Goal: Transaction & Acquisition: Purchase product/service

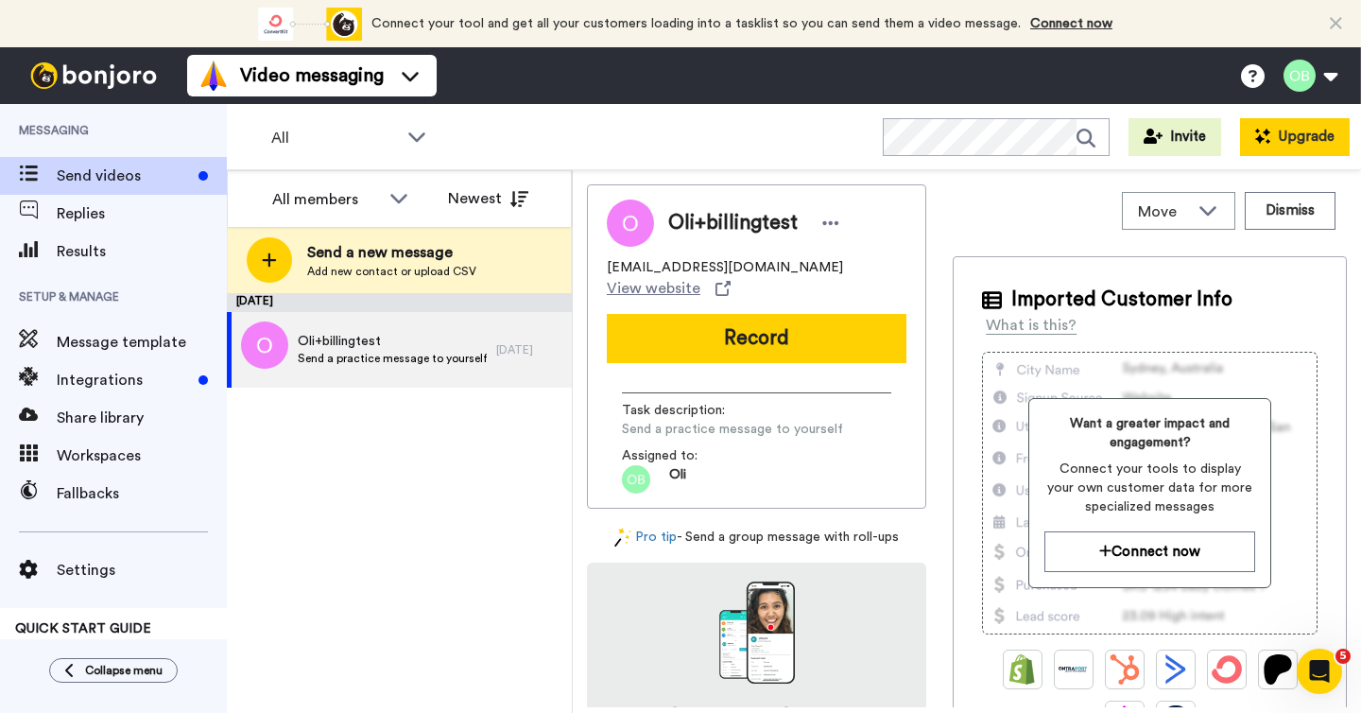
click at [1297, 146] on button "Upgrade" at bounding box center [1295, 137] width 110 height 38
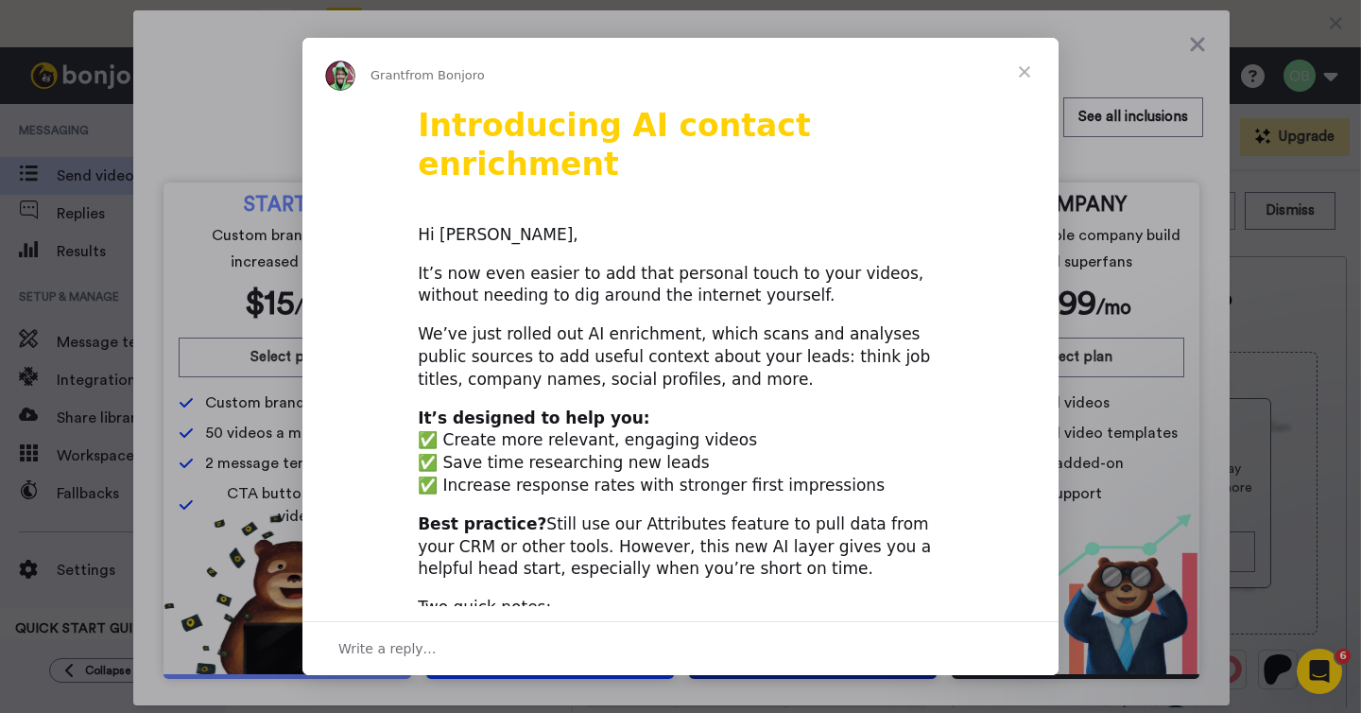
click at [1020, 71] on span "Close" at bounding box center [1024, 72] width 68 height 68
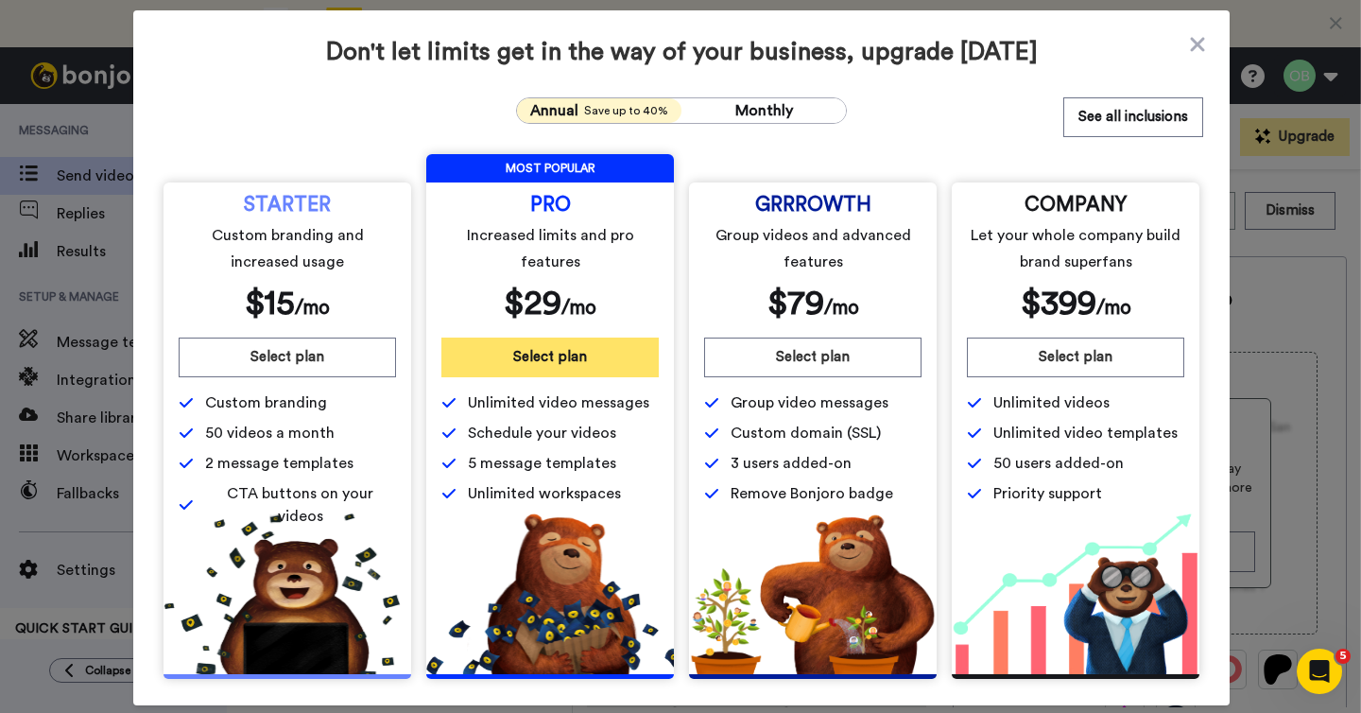
click at [584, 354] on button "Select plan" at bounding box center [549, 357] width 217 height 40
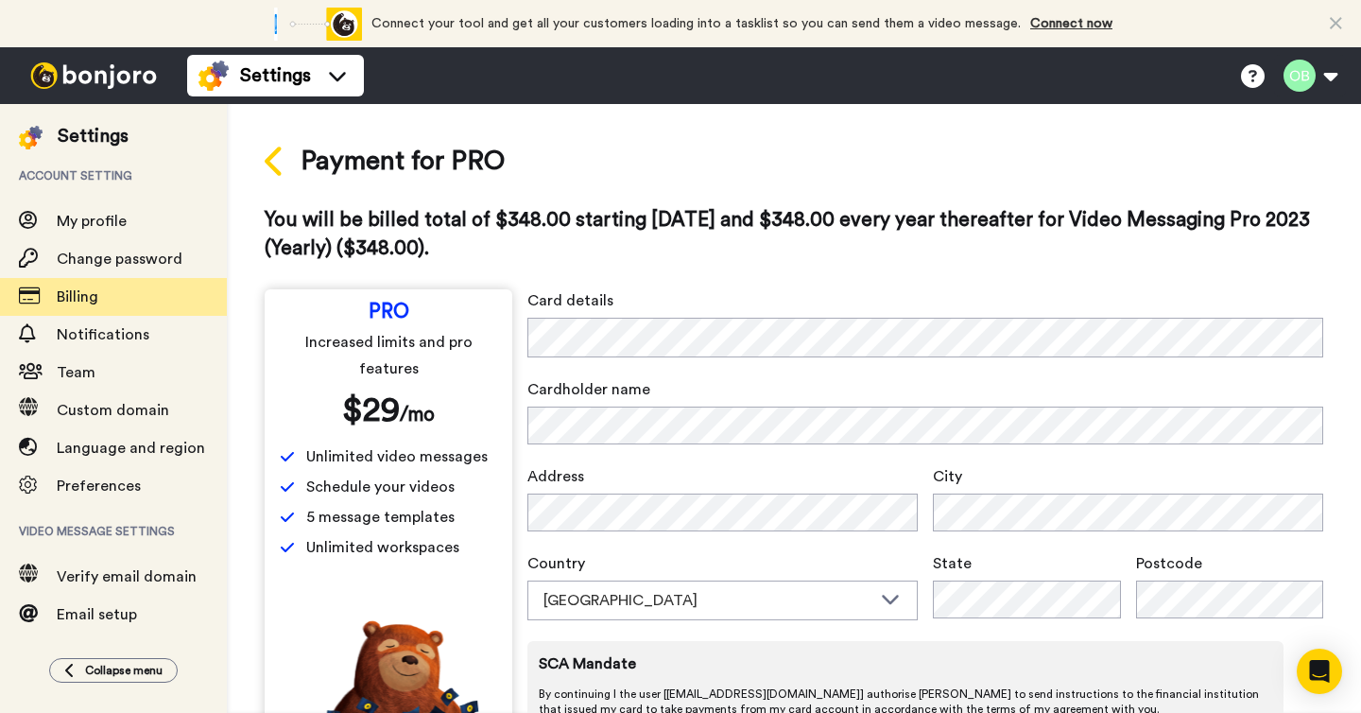
click at [265, 148] on icon at bounding box center [275, 161] width 21 height 33
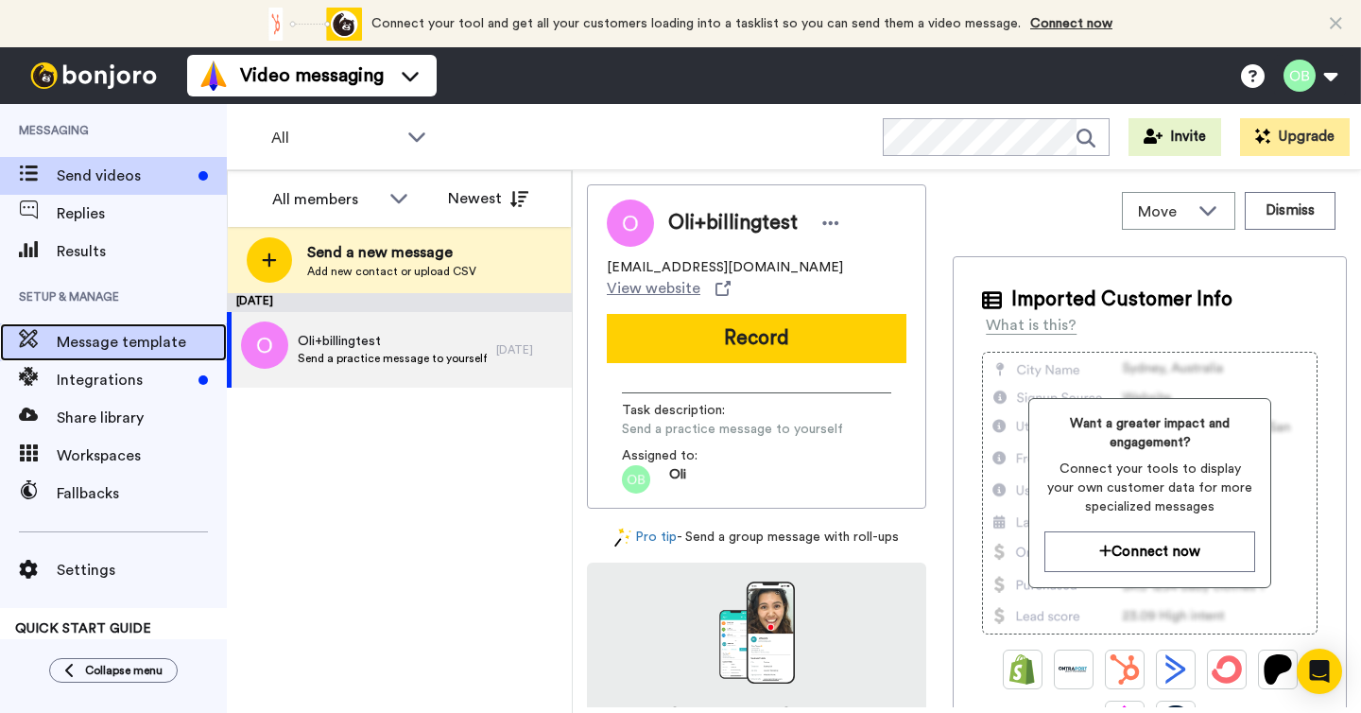
click at [140, 344] on span "Message template" at bounding box center [142, 342] width 170 height 23
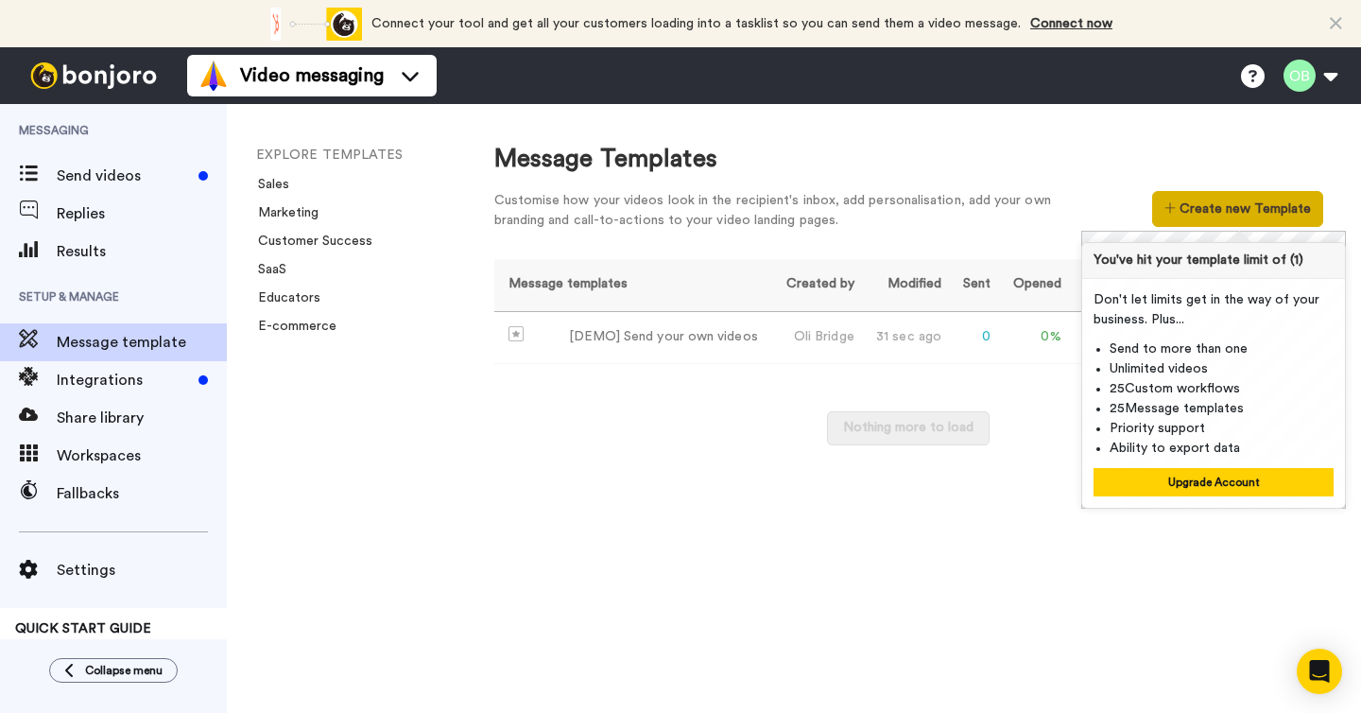
click at [1211, 215] on button "Create new Template" at bounding box center [1237, 209] width 171 height 36
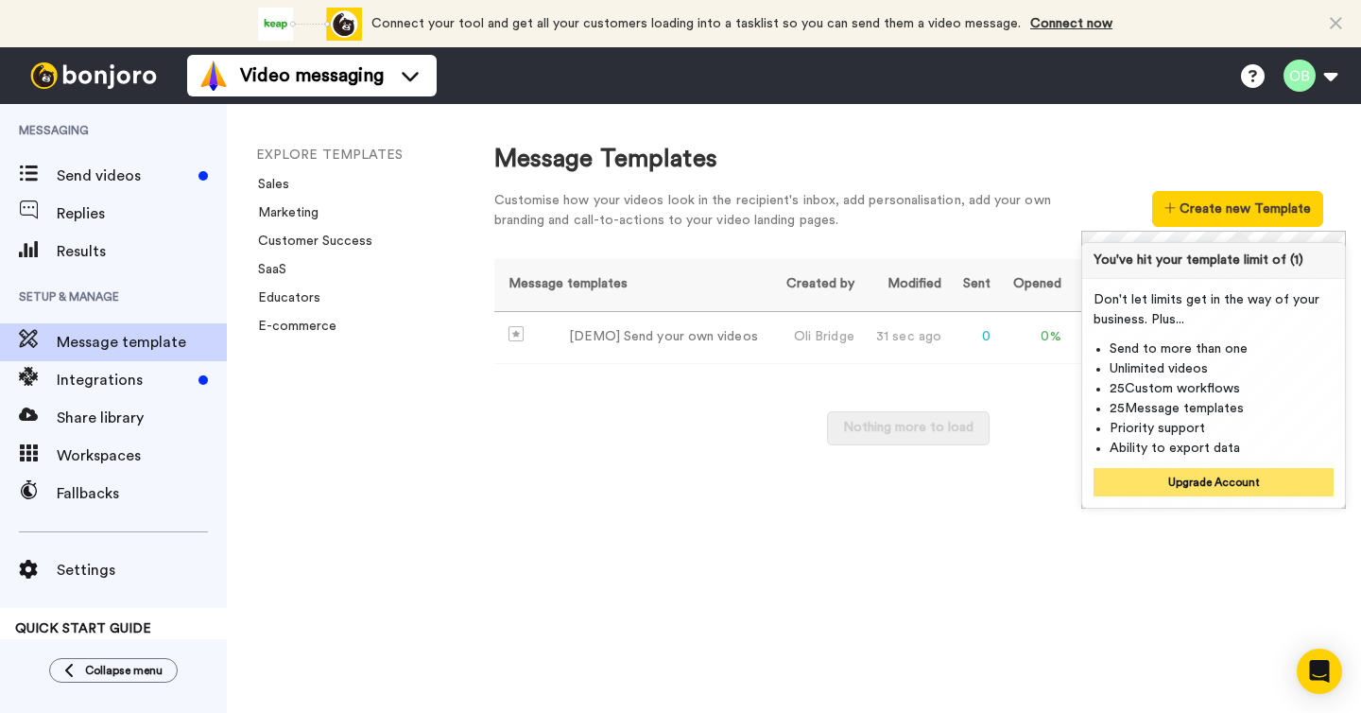
click at [1170, 479] on button "Upgrade Account" at bounding box center [1213, 482] width 240 height 28
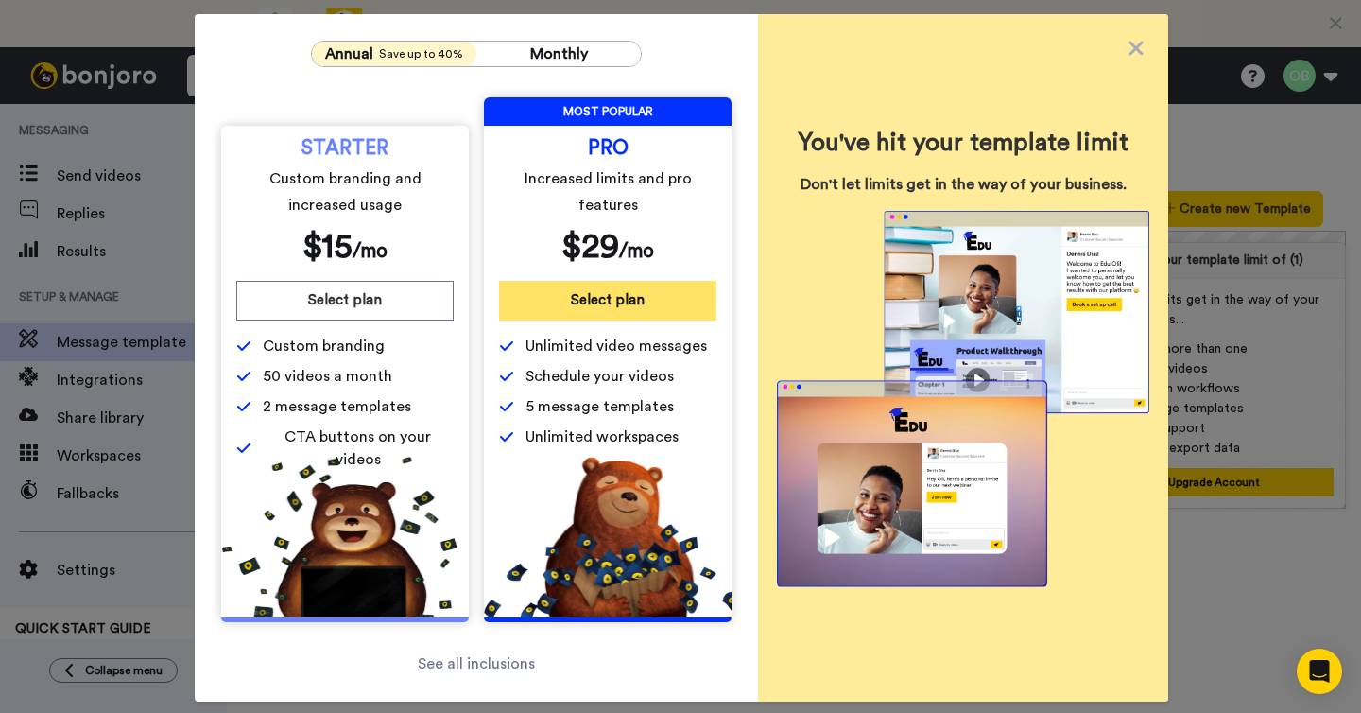
click at [583, 301] on button "Select plan" at bounding box center [607, 301] width 217 height 40
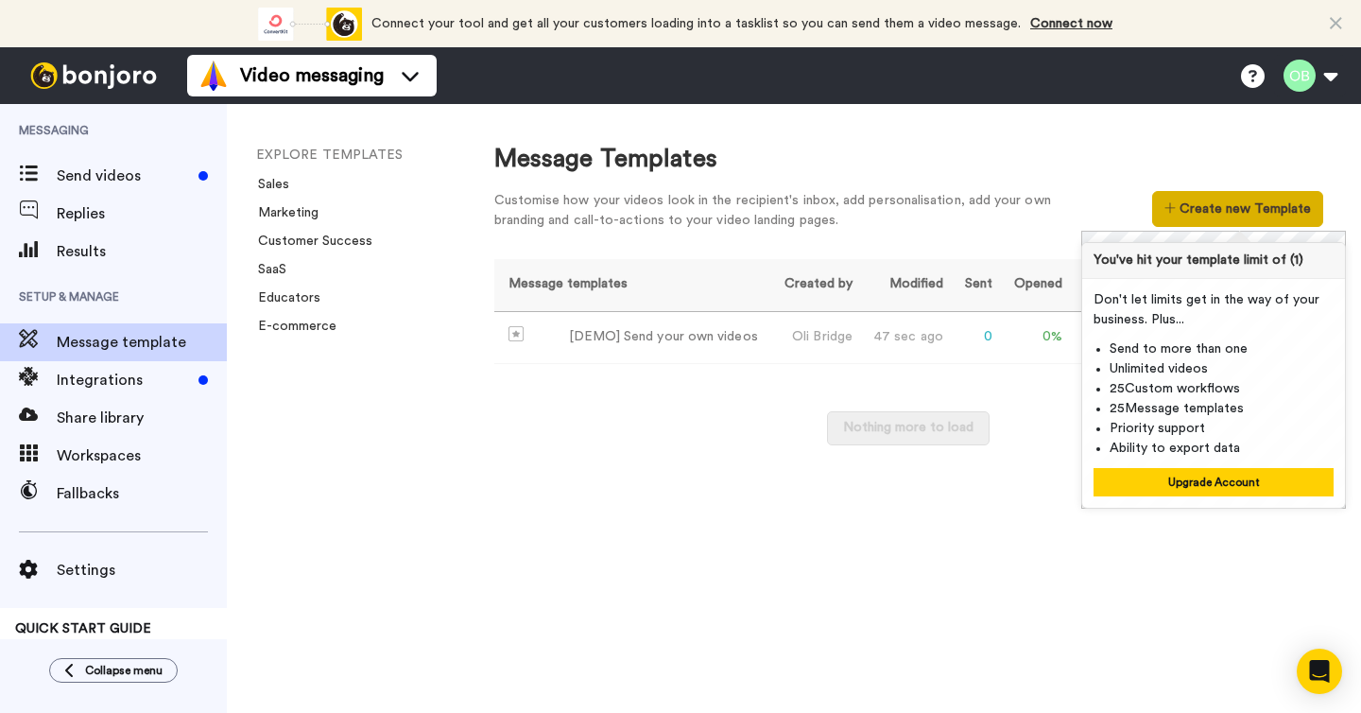
click at [1263, 214] on button "Create new Template" at bounding box center [1237, 209] width 171 height 36
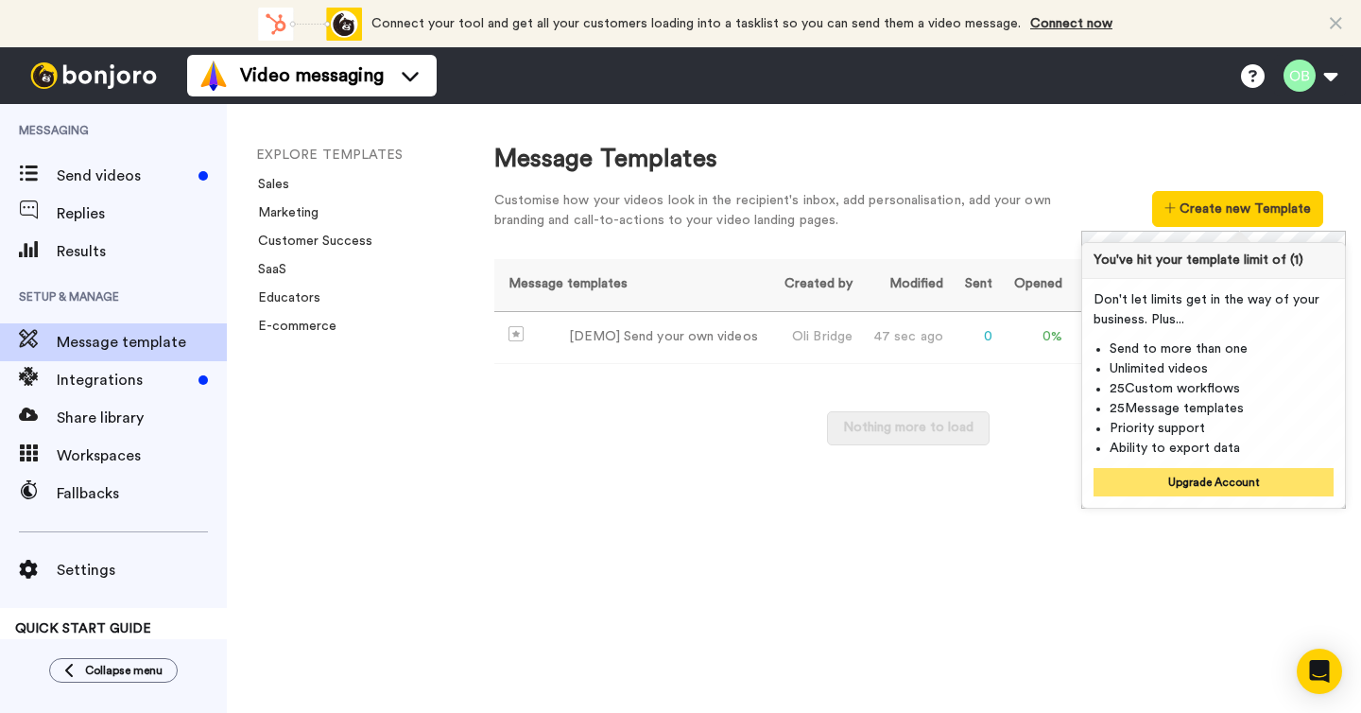
click at [1191, 490] on button "Upgrade Account" at bounding box center [1213, 482] width 240 height 28
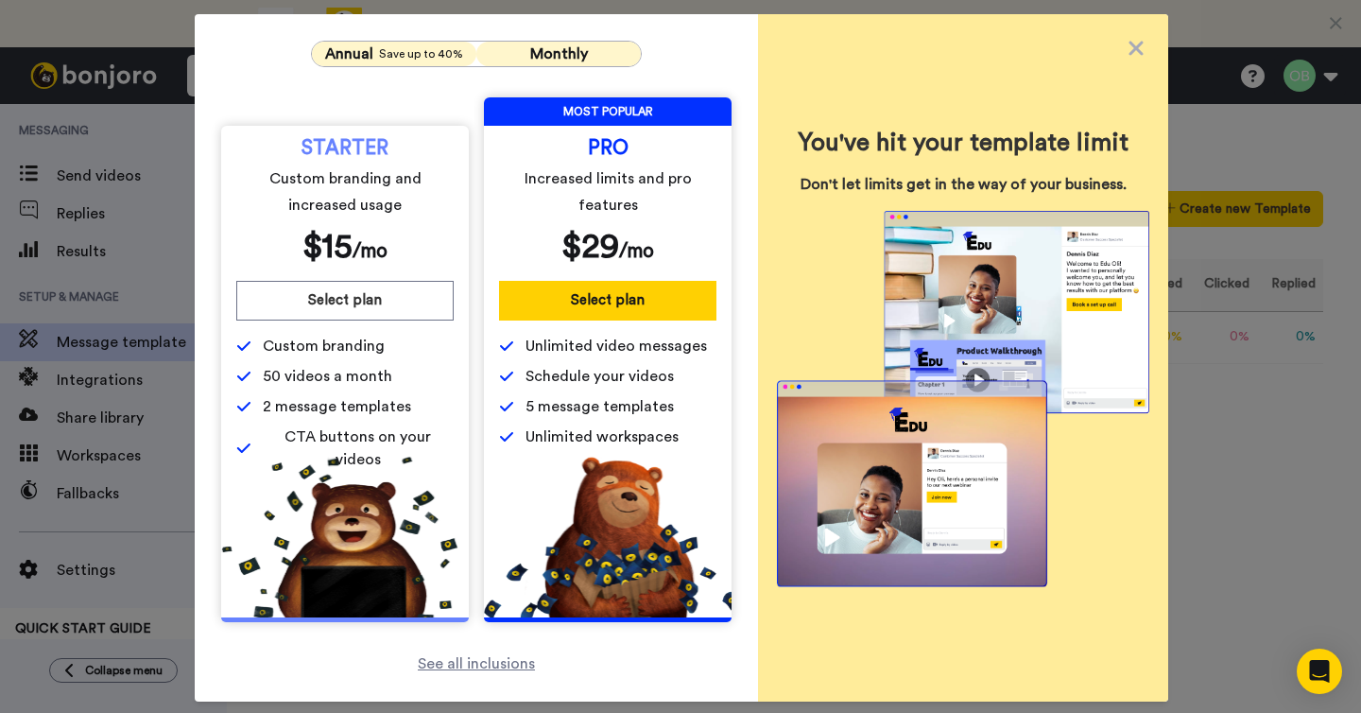
click at [541, 58] on span "Monthly" at bounding box center [559, 53] width 58 height 15
click at [1137, 46] on icon at bounding box center [1135, 48] width 14 height 14
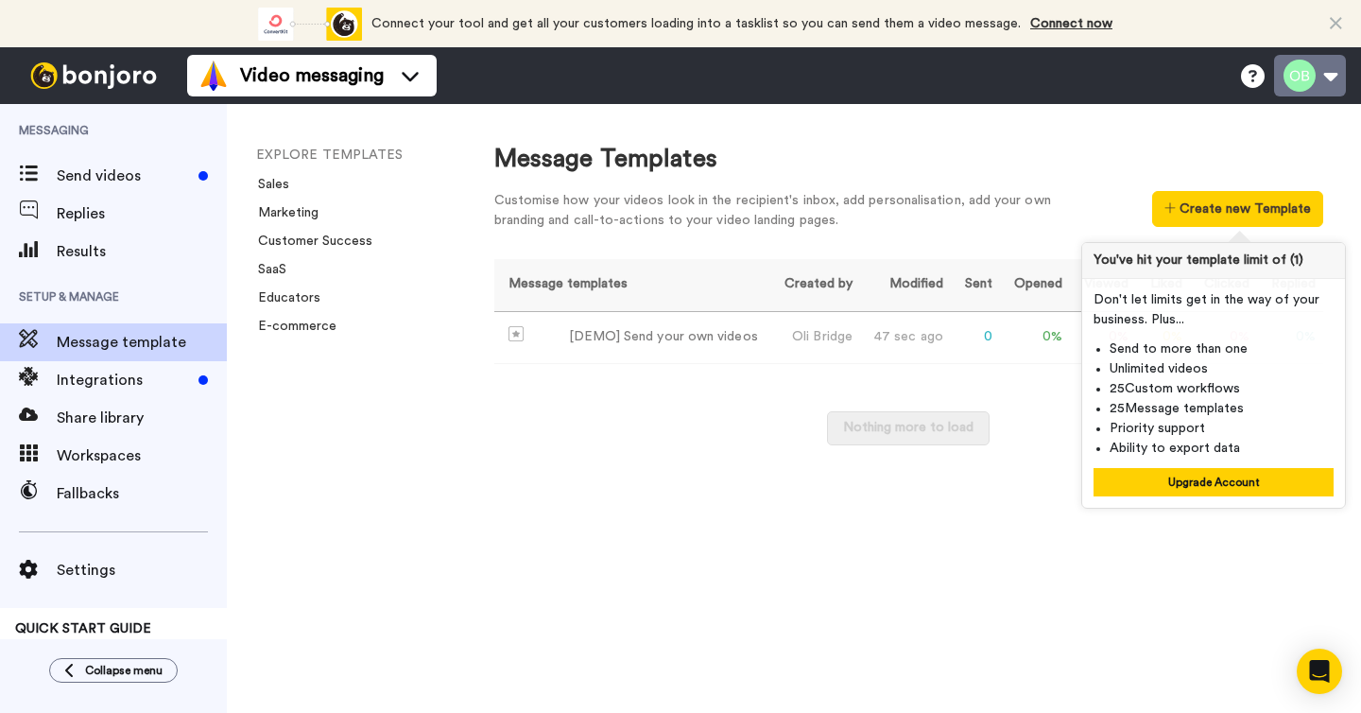
click at [1299, 83] on button at bounding box center [1310, 76] width 72 height 42
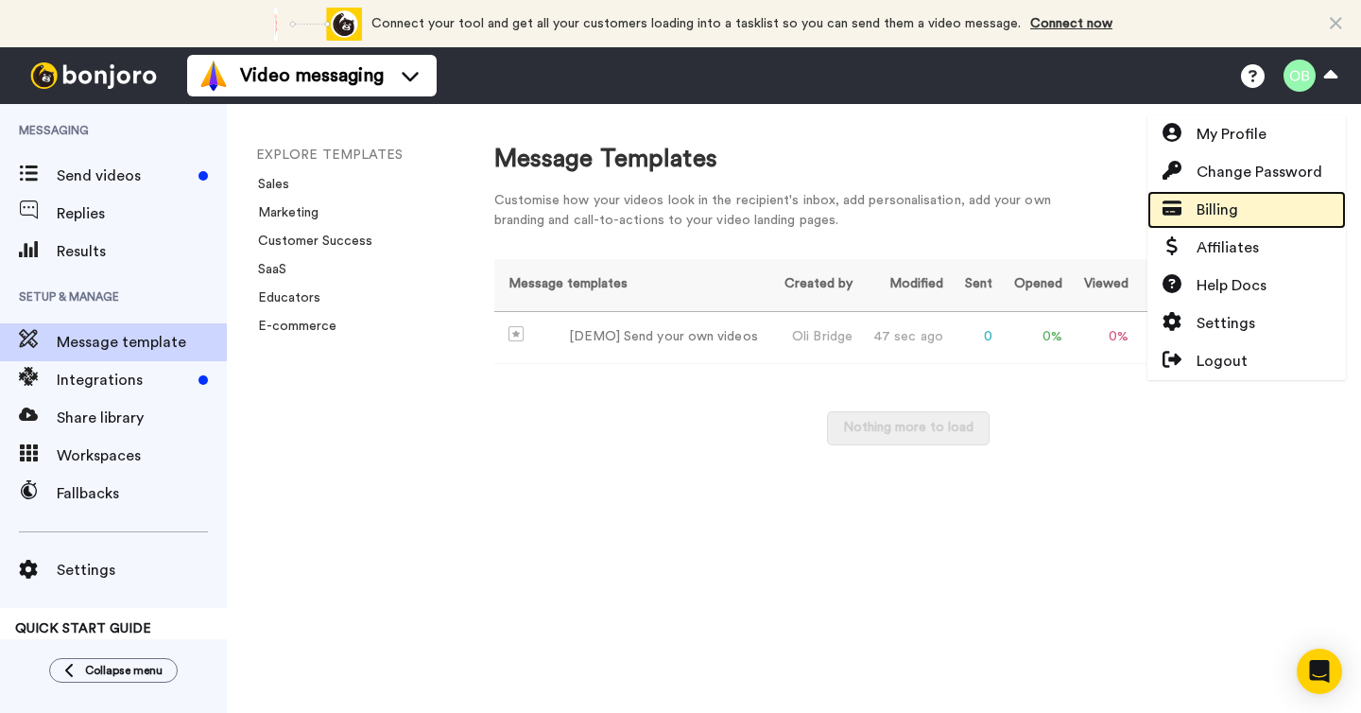
click at [1246, 213] on link "Billing" at bounding box center [1246, 210] width 198 height 38
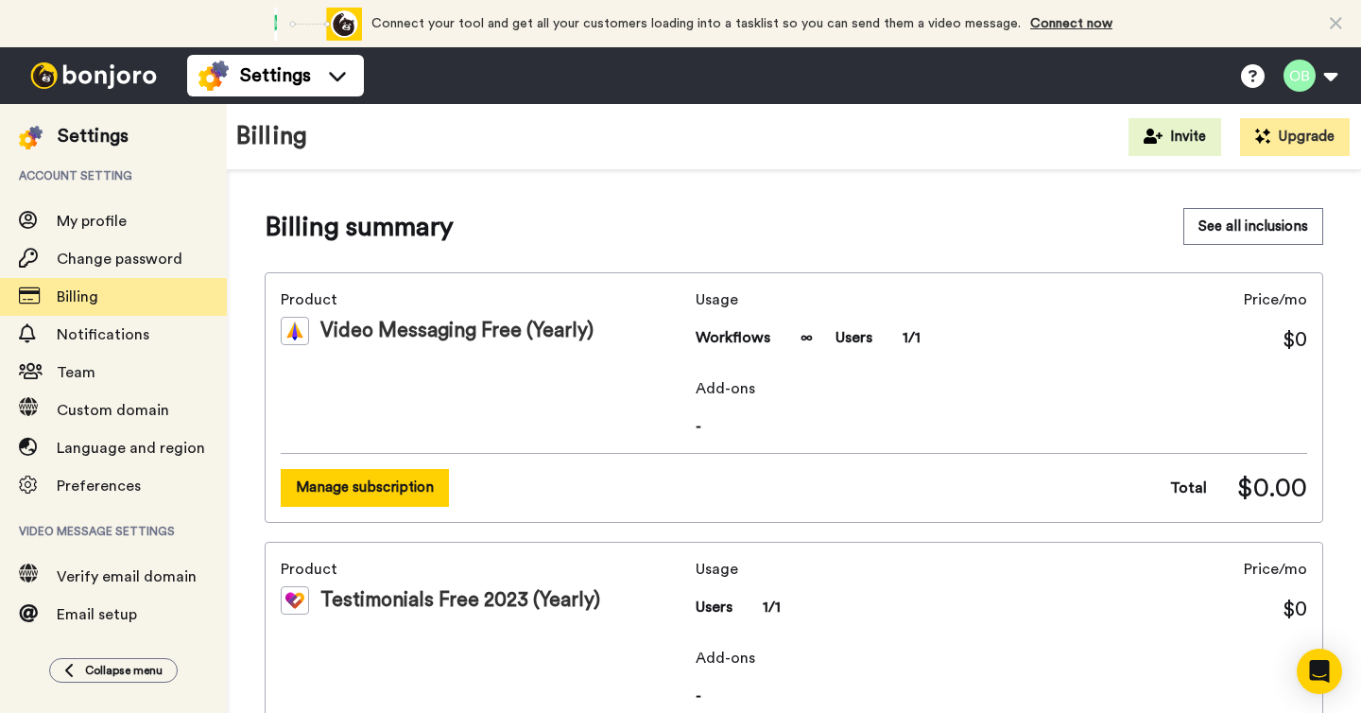
click at [387, 496] on button "Manage subscription" at bounding box center [365, 487] width 168 height 37
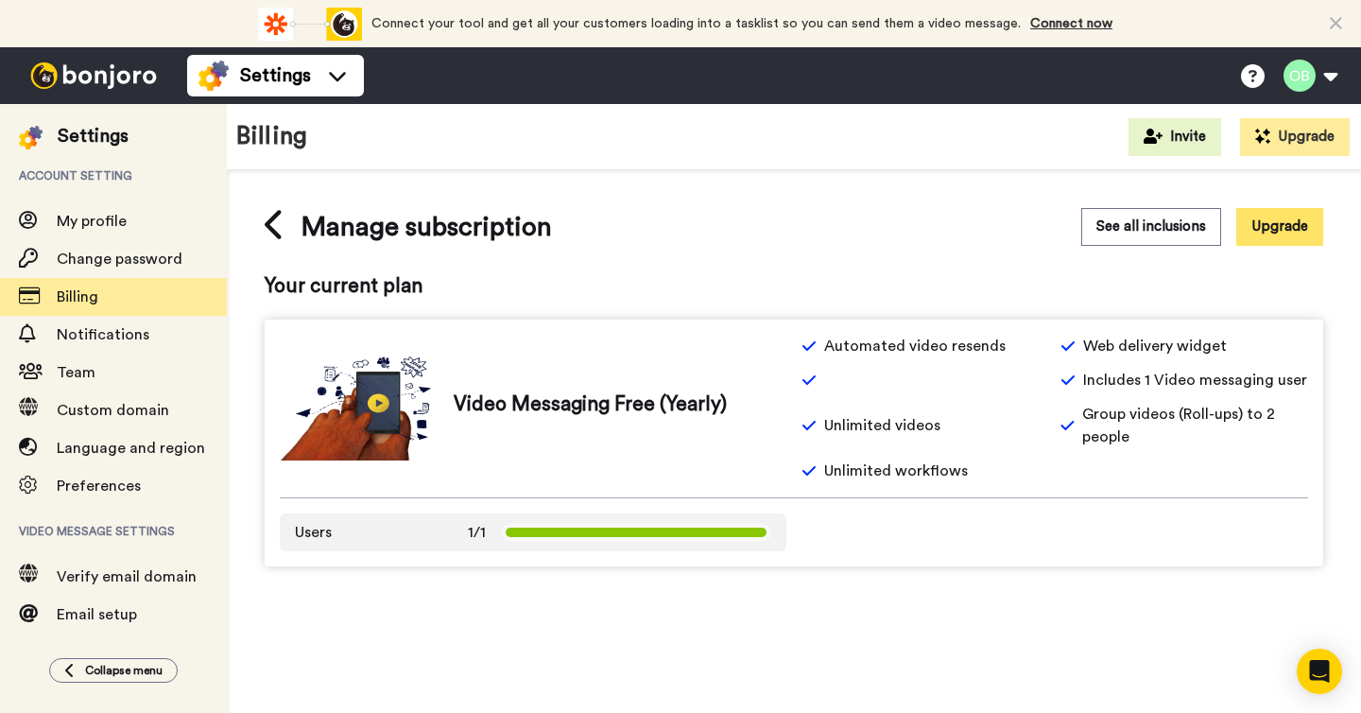
click at [1252, 227] on button "Upgrade" at bounding box center [1279, 226] width 87 height 37
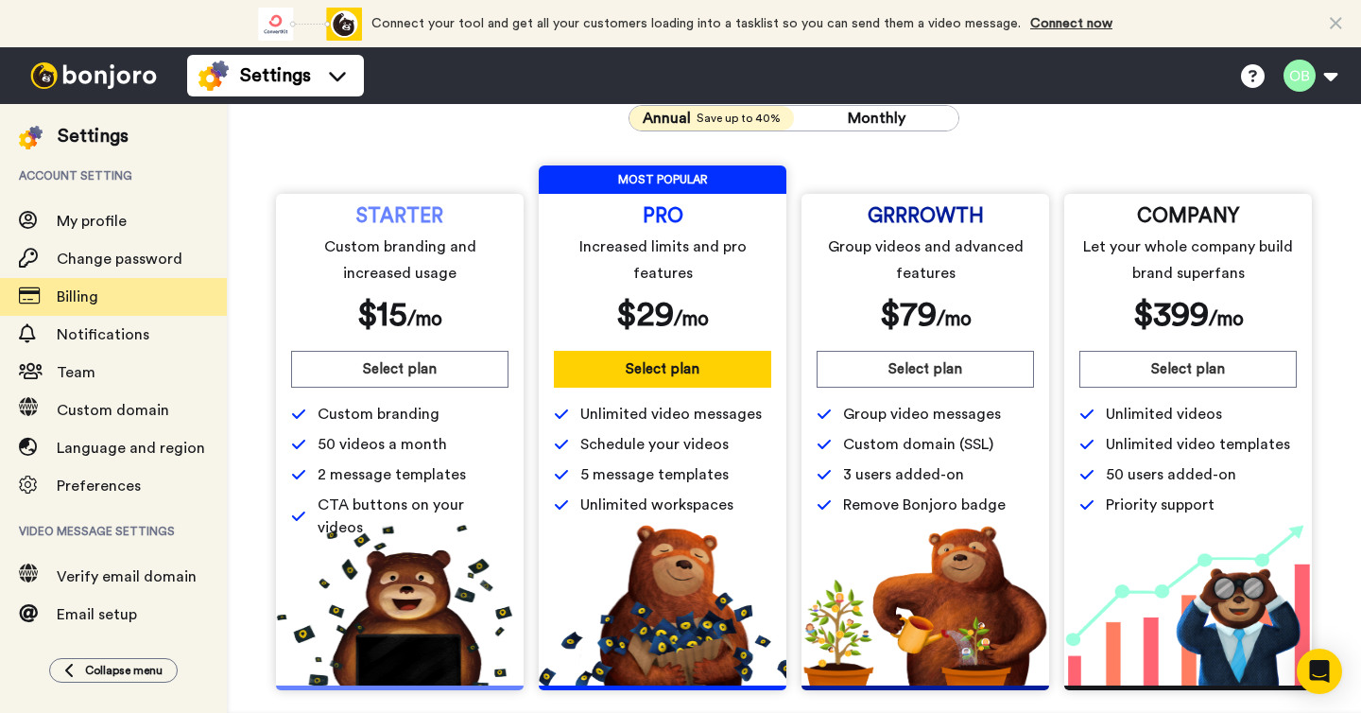
scroll to position [116, 0]
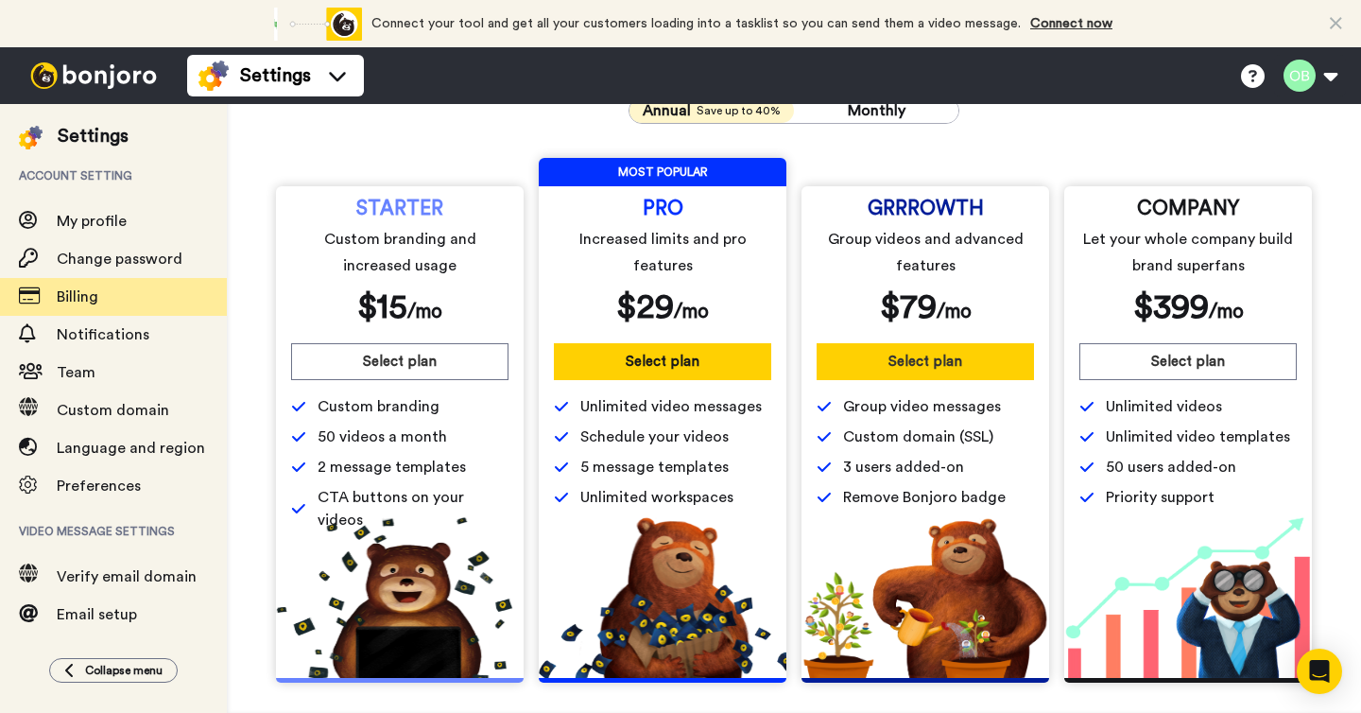
click at [830, 357] on button "Select plan" at bounding box center [924, 361] width 217 height 37
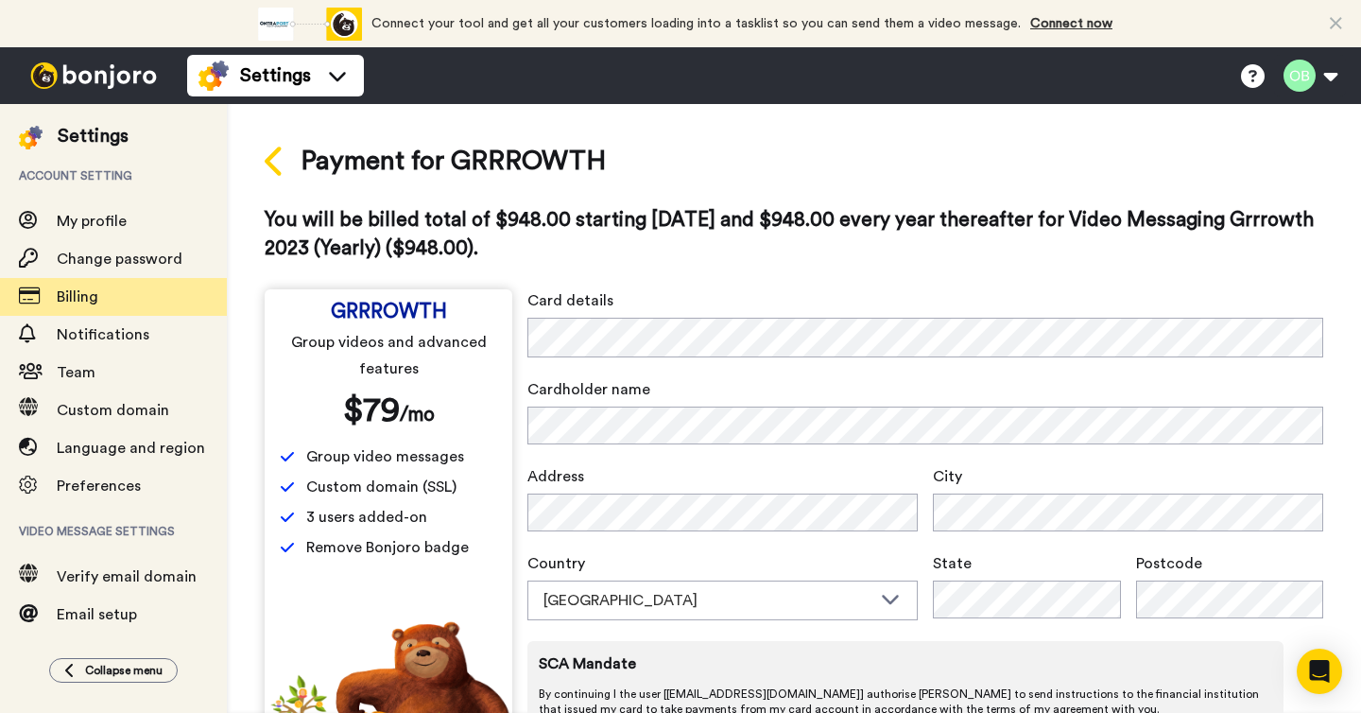
click at [275, 157] on icon at bounding box center [275, 161] width 21 height 33
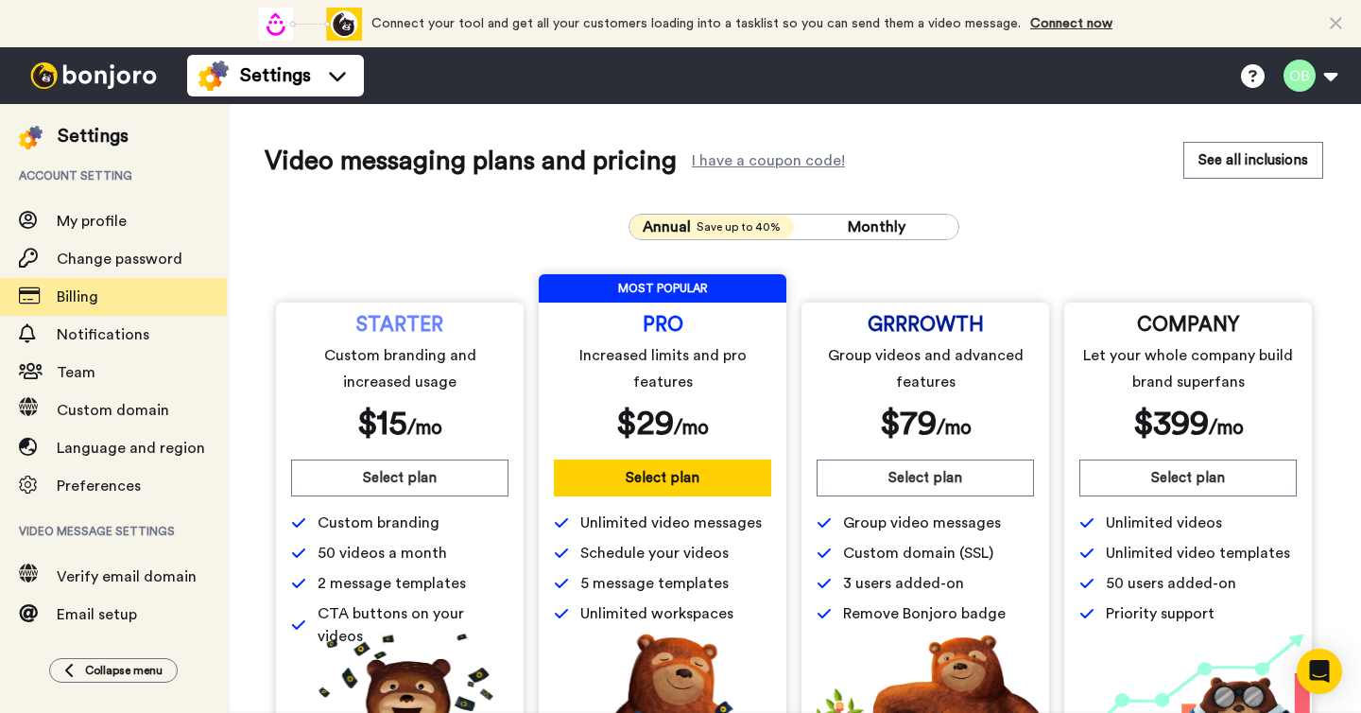
click at [854, 241] on div "Annual Save up to 40% Monthly STARTER Custom branding and increased usage $ 15 …" at bounding box center [794, 505] width 1058 height 615
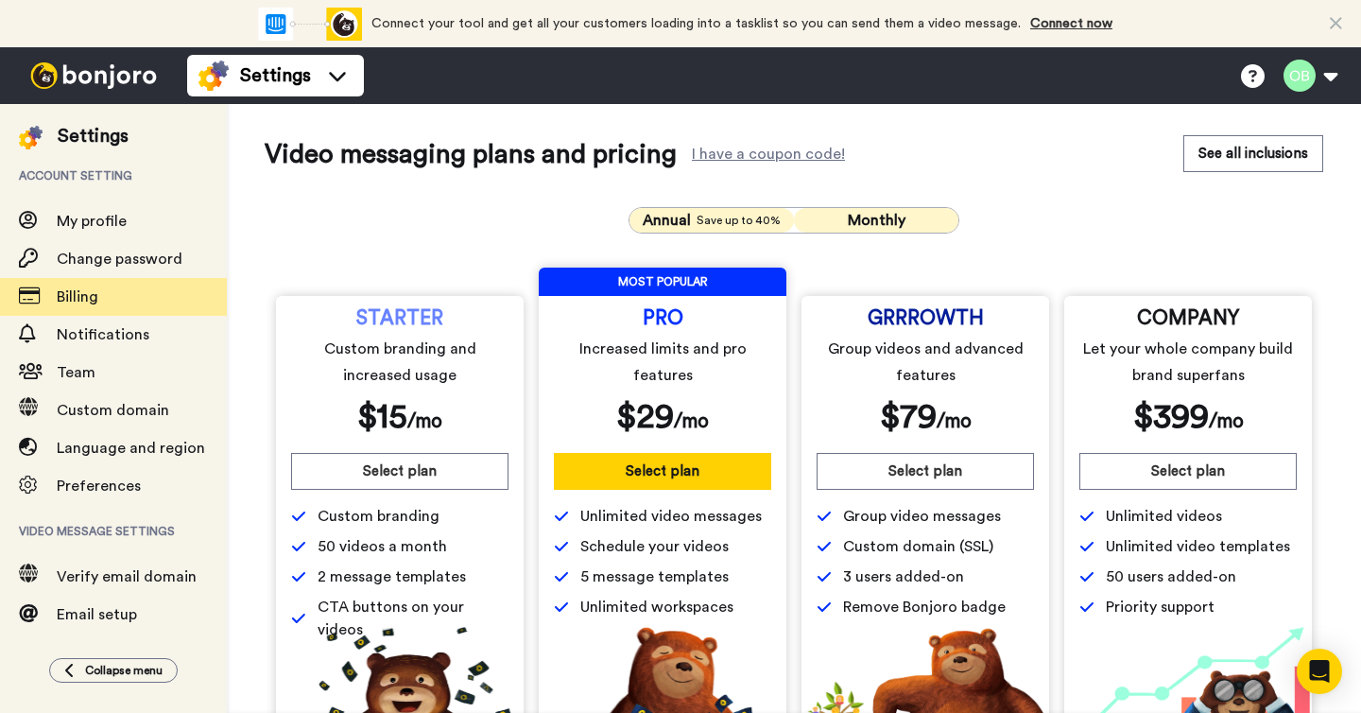
scroll to position [8, 0]
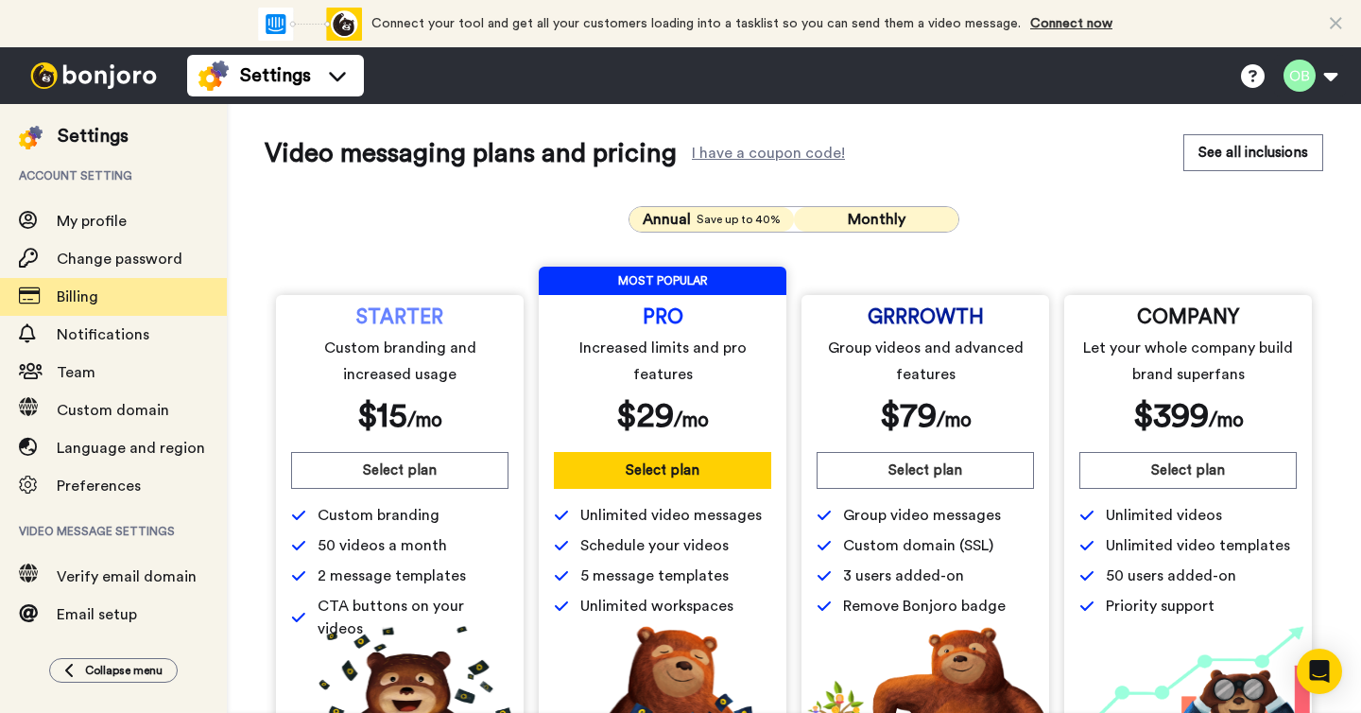
click at [869, 226] on span "Monthly" at bounding box center [877, 219] width 58 height 15
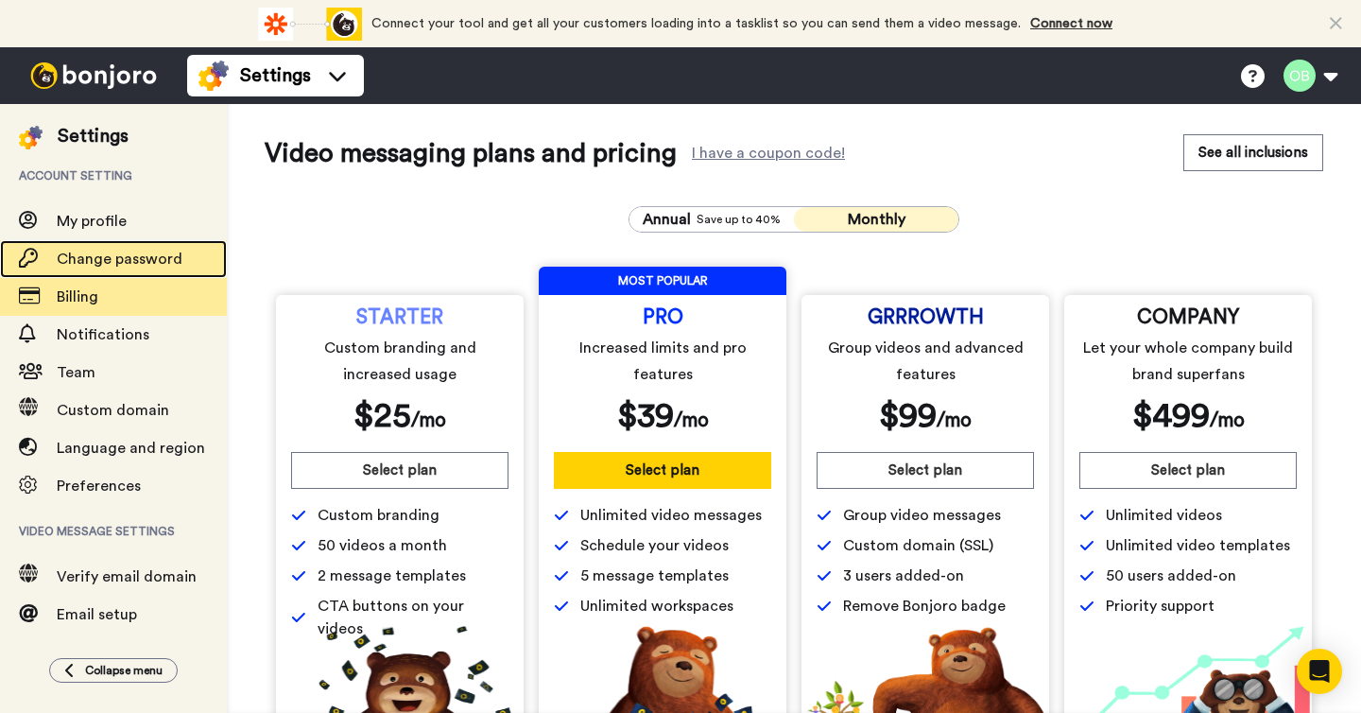
click at [162, 277] on div "Change password" at bounding box center [113, 259] width 227 height 38
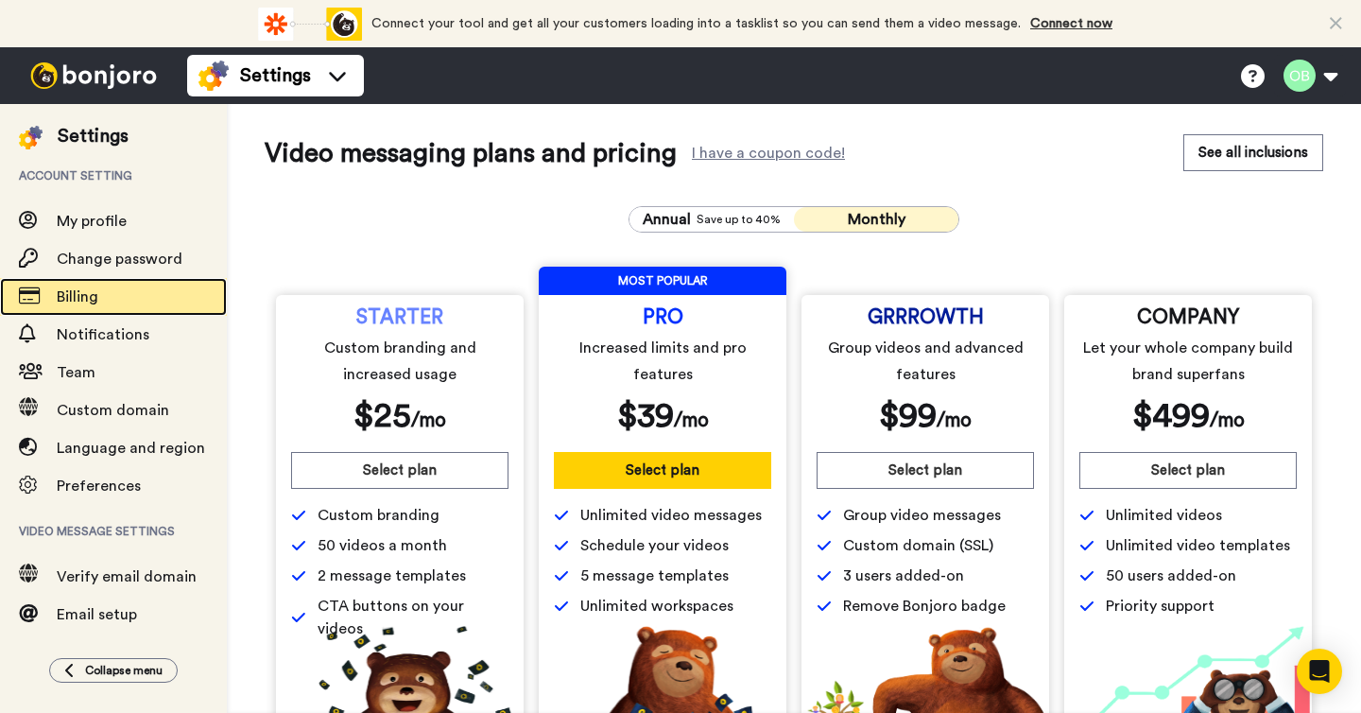
click at [131, 293] on span "Billing" at bounding box center [142, 296] width 170 height 23
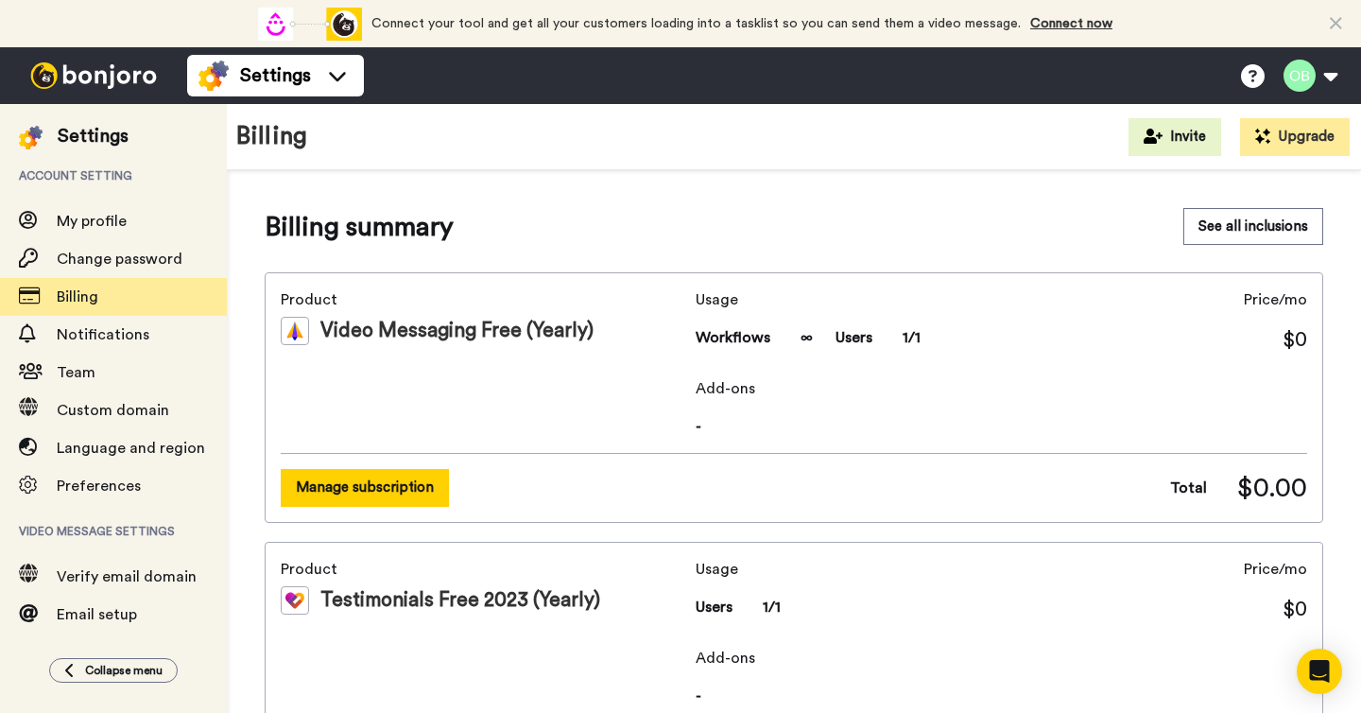
click at [377, 483] on button "Manage subscription" at bounding box center [365, 487] width 168 height 37
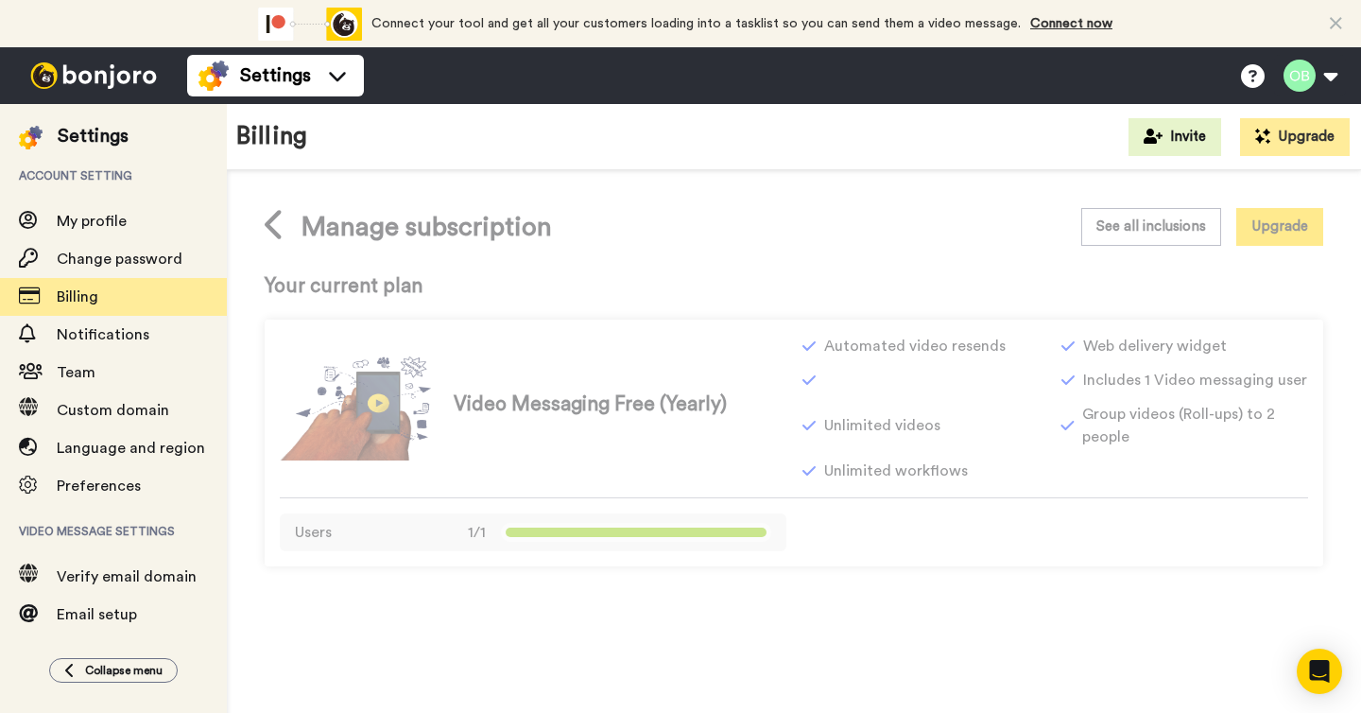
click at [787, 438] on div "Video Messaging Free (Yearly) Automated video resends Web delivery widget Inclu…" at bounding box center [794, 408] width 1028 height 147
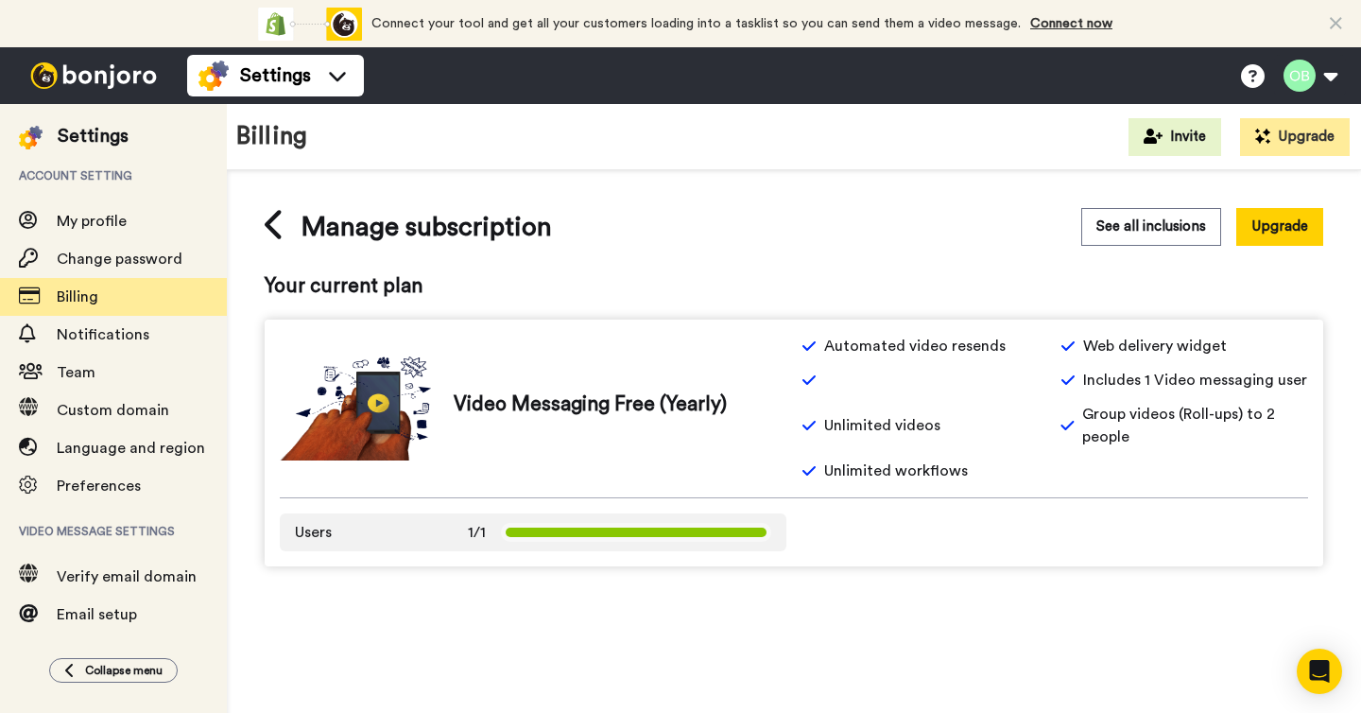
drag, startPoint x: 480, startPoint y: 380, endPoint x: 339, endPoint y: 357, distance: 142.6
click at [477, 380] on div "Video Messaging Free (Yearly)" at bounding box center [533, 408] width 507 height 104
click at [336, 310] on div "Manage subscription See all inclusions Upgrade Your current plan Video Messagin…" at bounding box center [794, 387] width 1058 height 358
click at [340, 296] on span "Your current plan" at bounding box center [794, 286] width 1058 height 28
click at [1252, 232] on button "Upgrade" at bounding box center [1279, 226] width 87 height 37
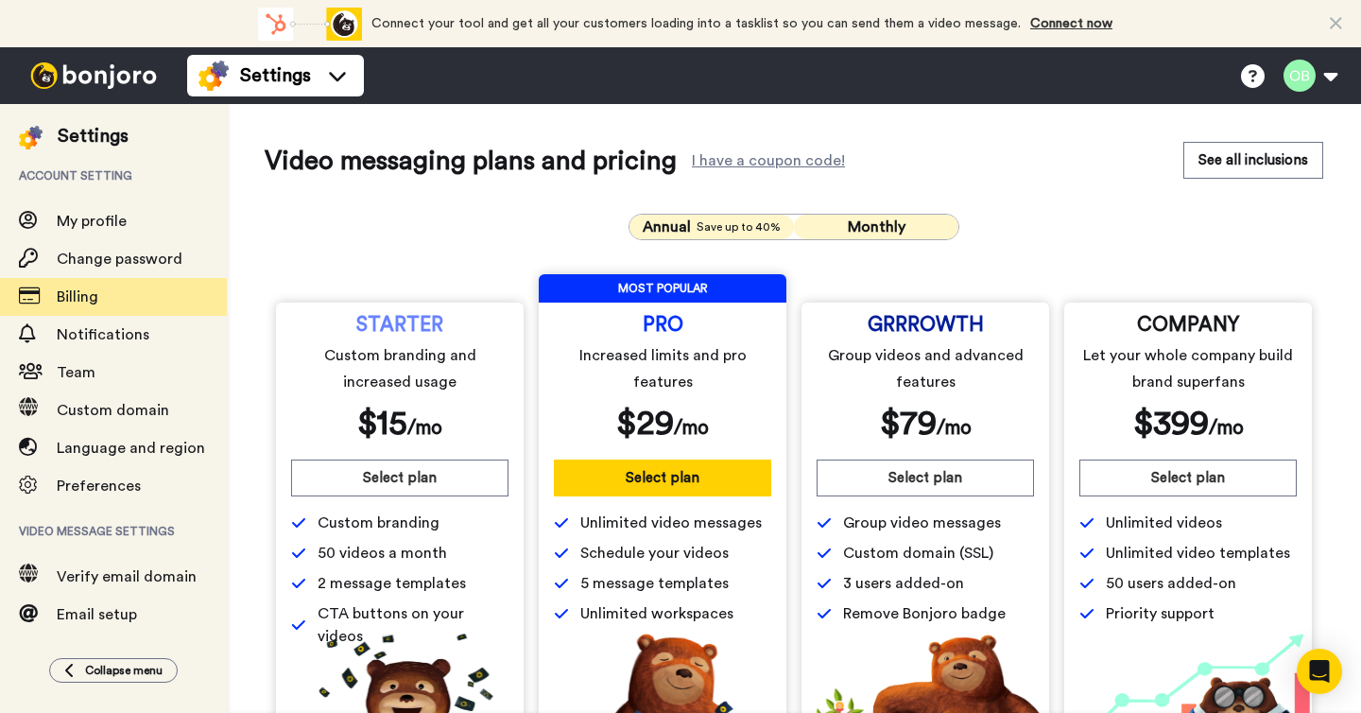
click at [874, 221] on span "Monthly" at bounding box center [877, 226] width 58 height 15
click at [1217, 183] on div "Video messaging plans and pricing I have a coupon code! See all inclusions Annu…" at bounding box center [794, 478] width 1058 height 672
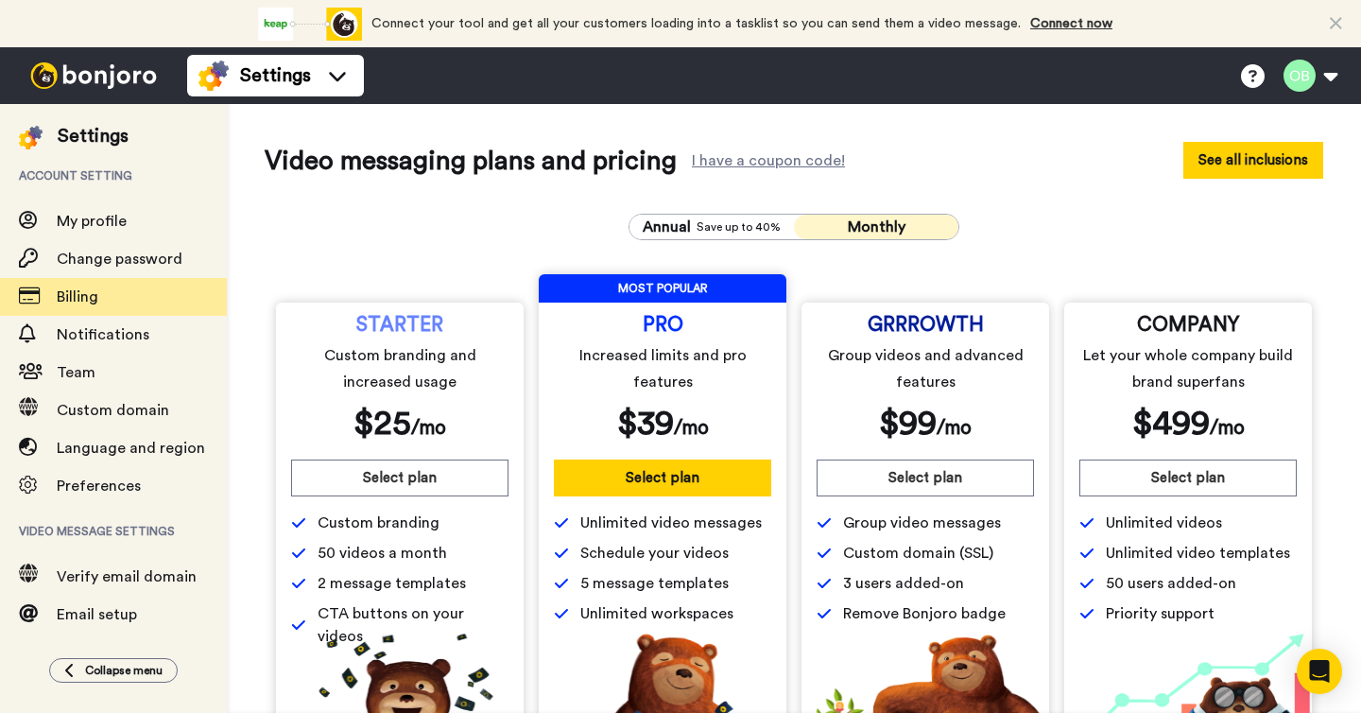
click at [1223, 167] on button "See all inclusions" at bounding box center [1253, 160] width 140 height 37
click at [1240, 163] on button "See all inclusions" at bounding box center [1253, 160] width 140 height 37
click at [1325, 78] on button at bounding box center [1310, 76] width 72 height 42
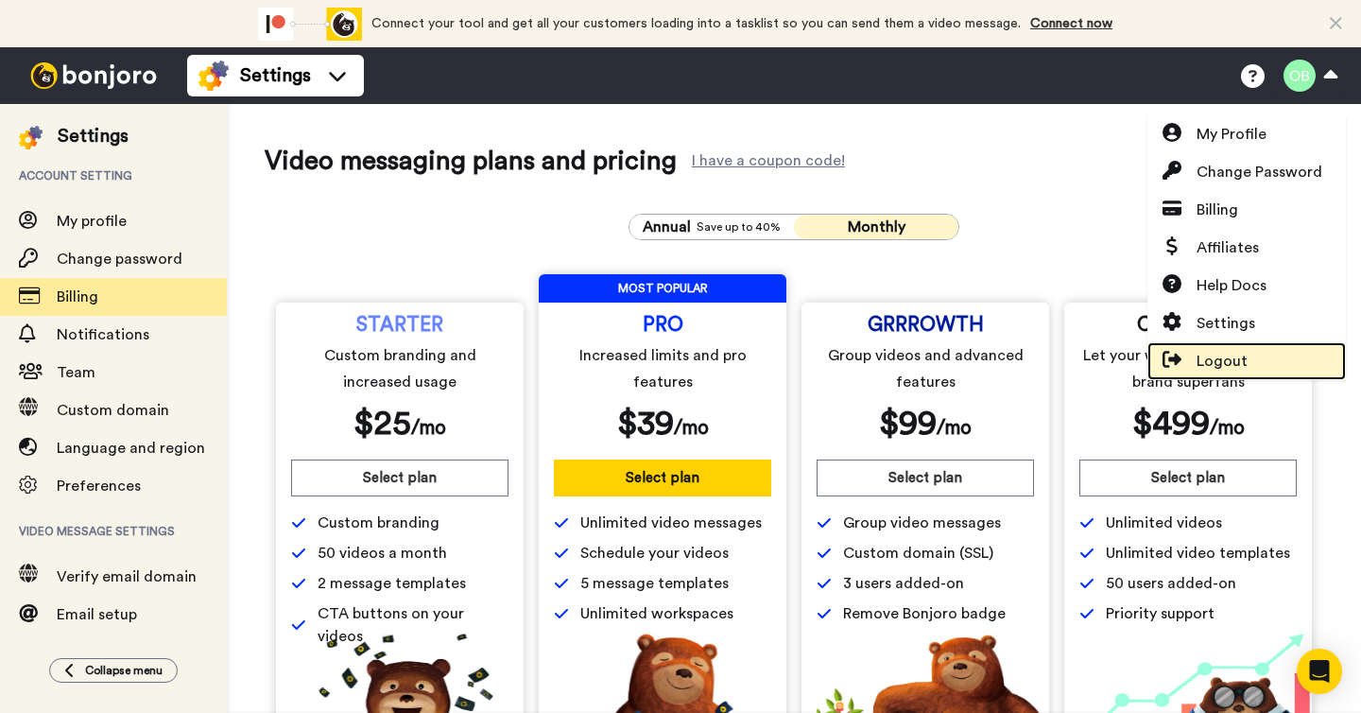
click at [1239, 369] on span "Logout" at bounding box center [1221, 361] width 51 height 23
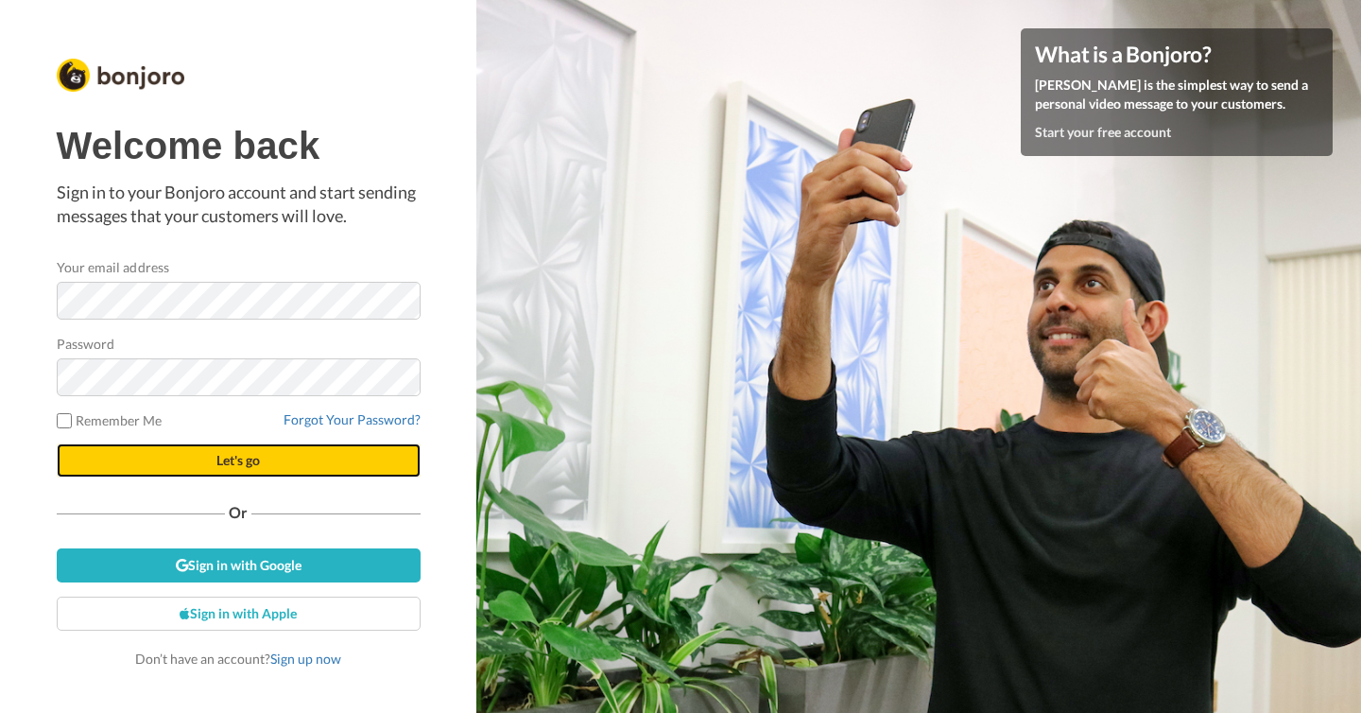
click at [266, 474] on button "Let's go" at bounding box center [239, 460] width 364 height 34
